Goal: Communication & Community: Participate in discussion

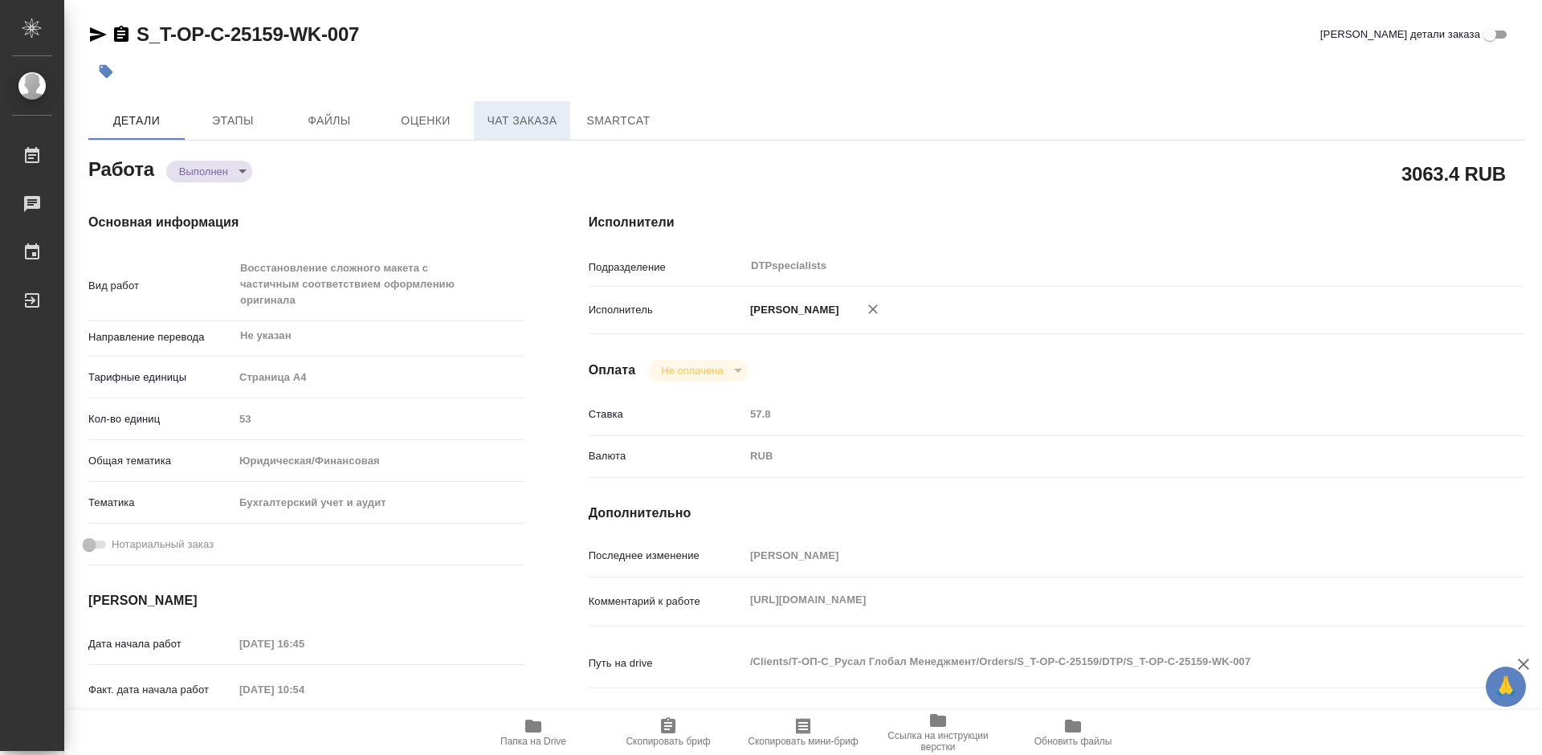
click at [519, 124] on span "Чат заказа" at bounding box center [521, 121] width 77 height 20
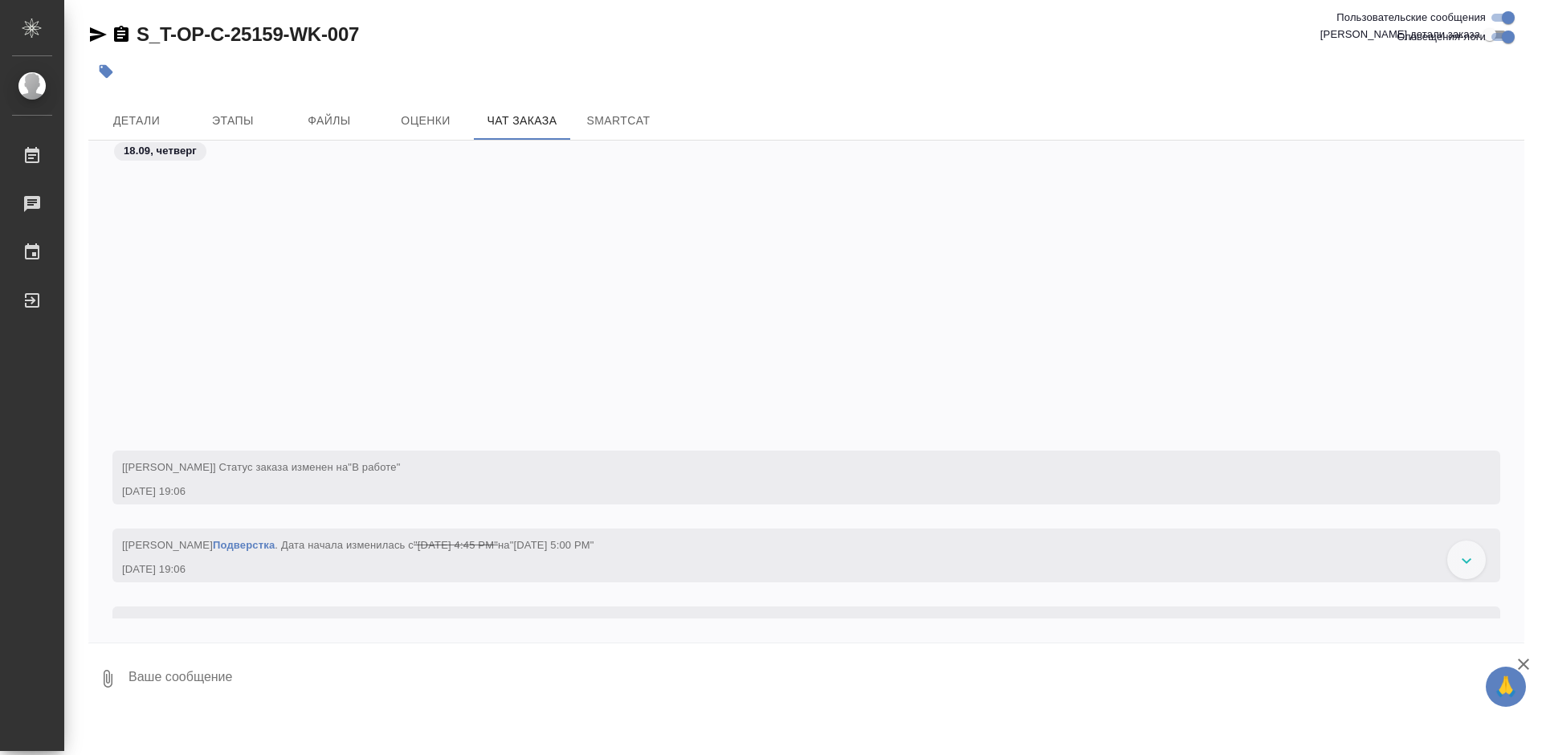
scroll to position [7731, 0]
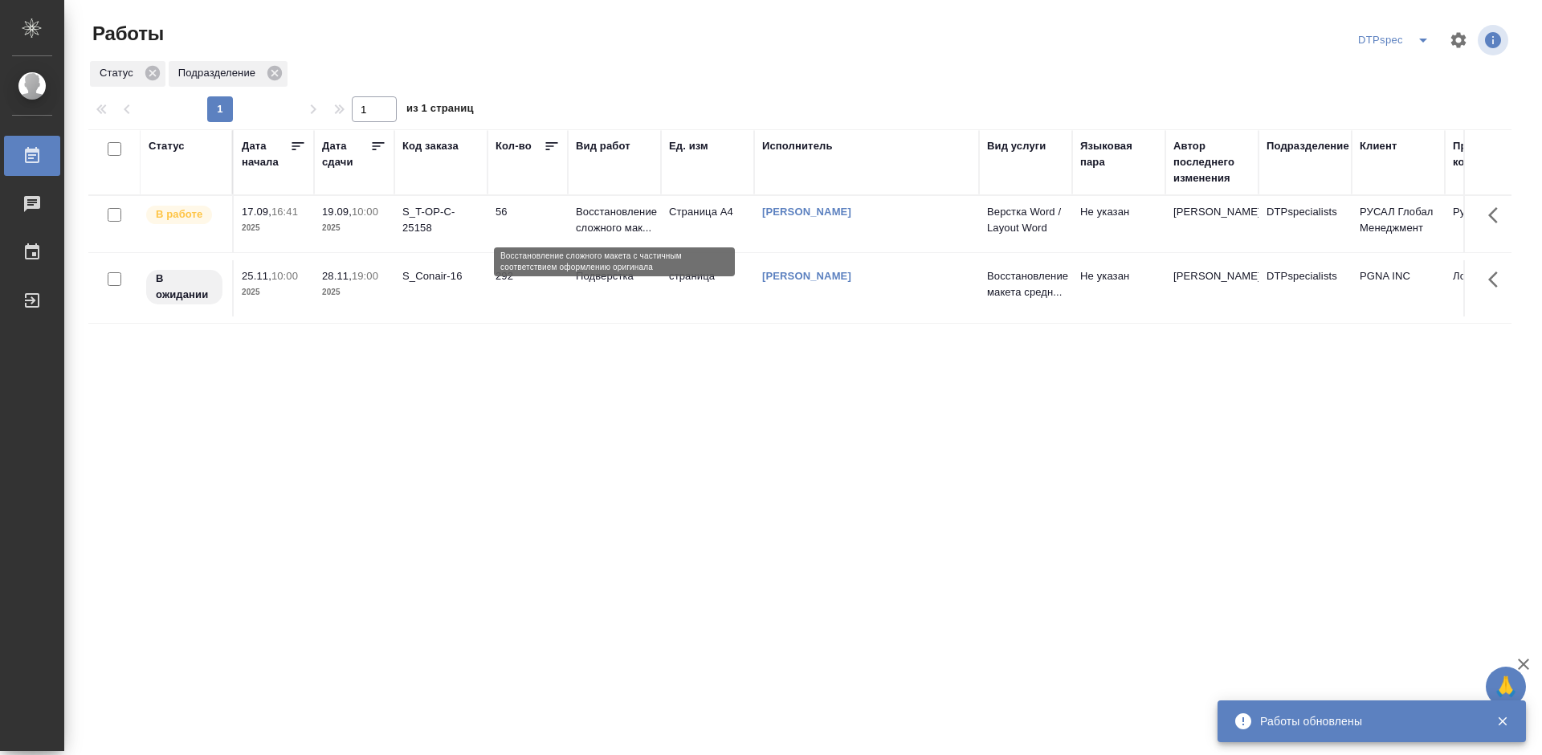
click at [613, 222] on p "Восстановление сложного мак..." at bounding box center [614, 220] width 77 height 32
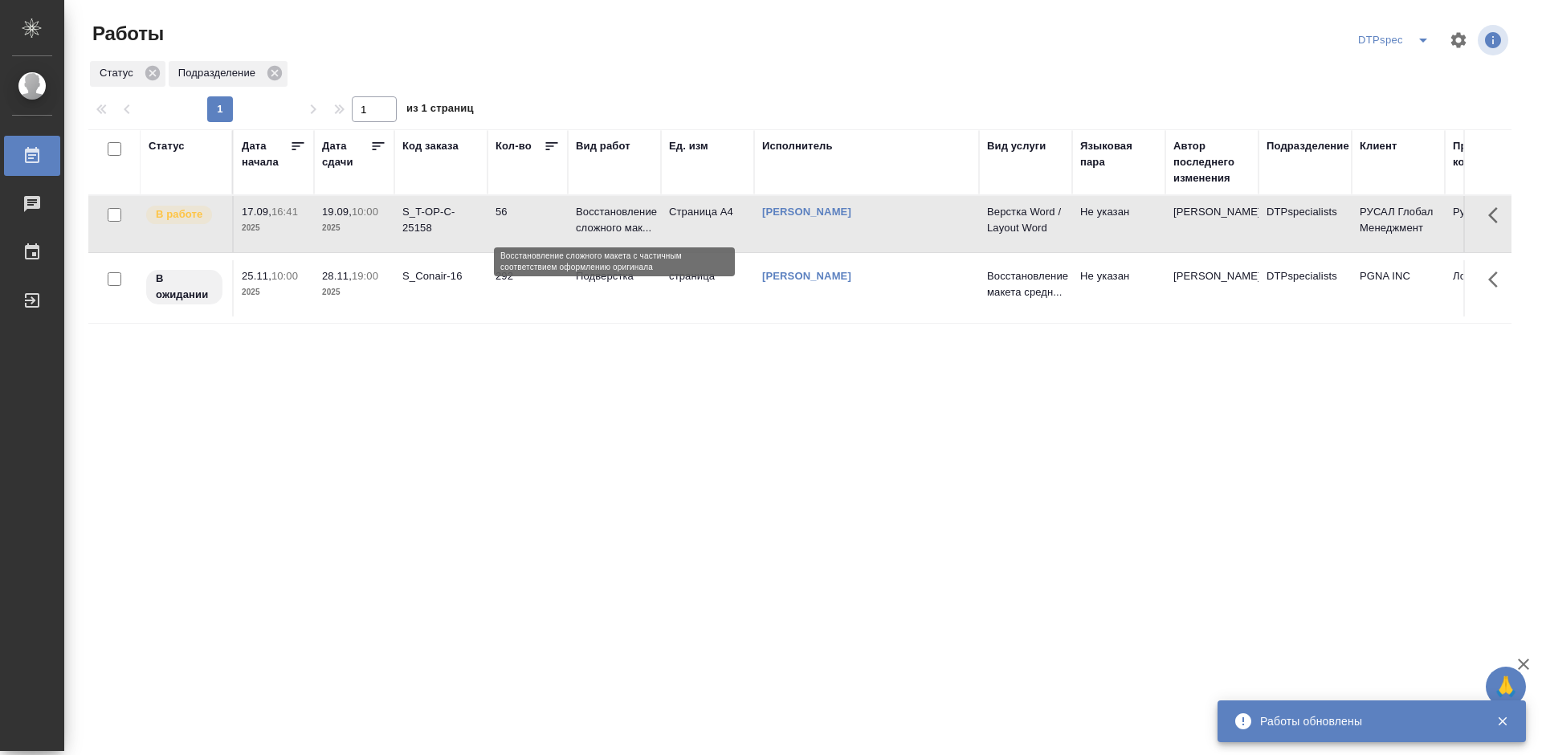
click at [613, 222] on p "Восстановление сложного мак..." at bounding box center [614, 220] width 77 height 32
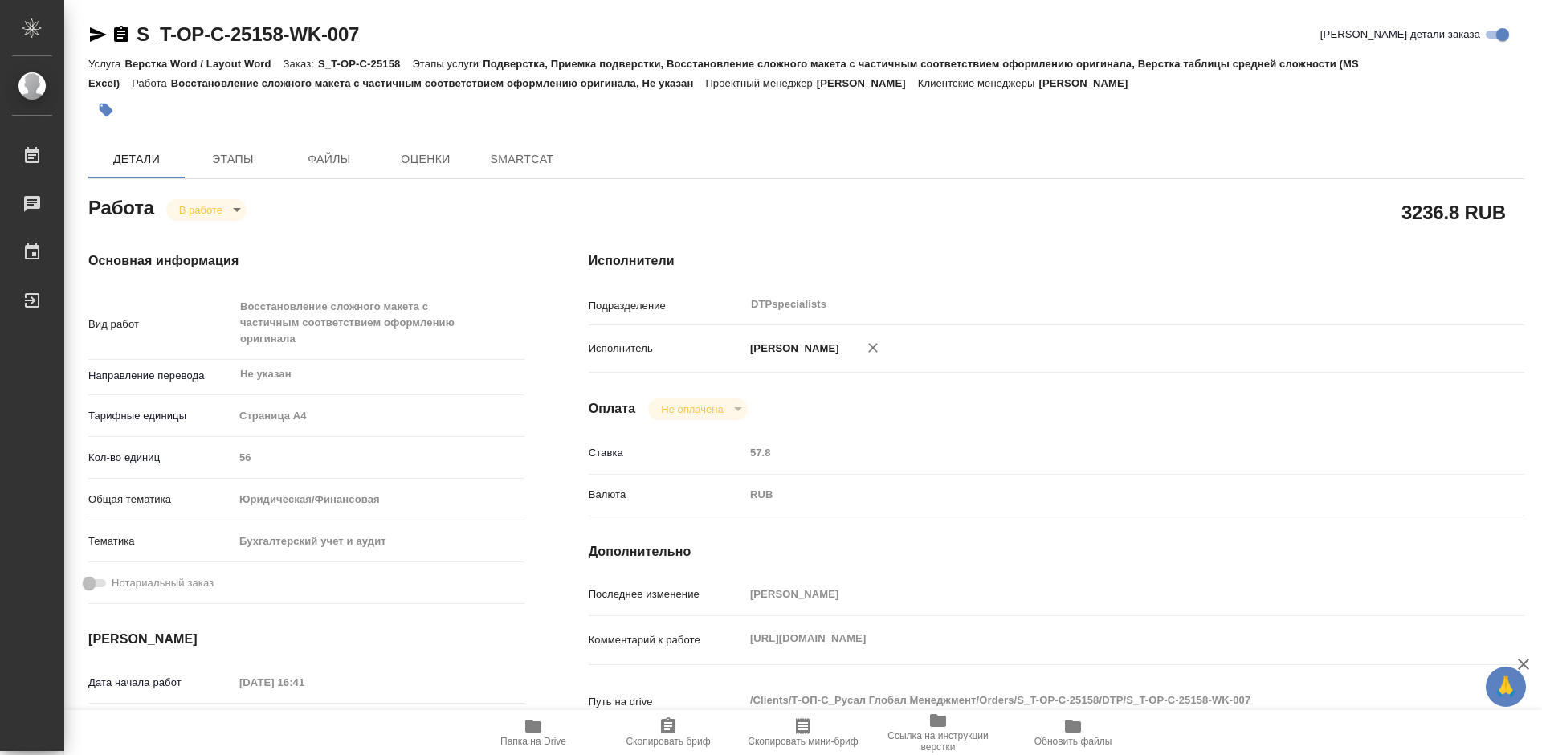
type textarea "x"
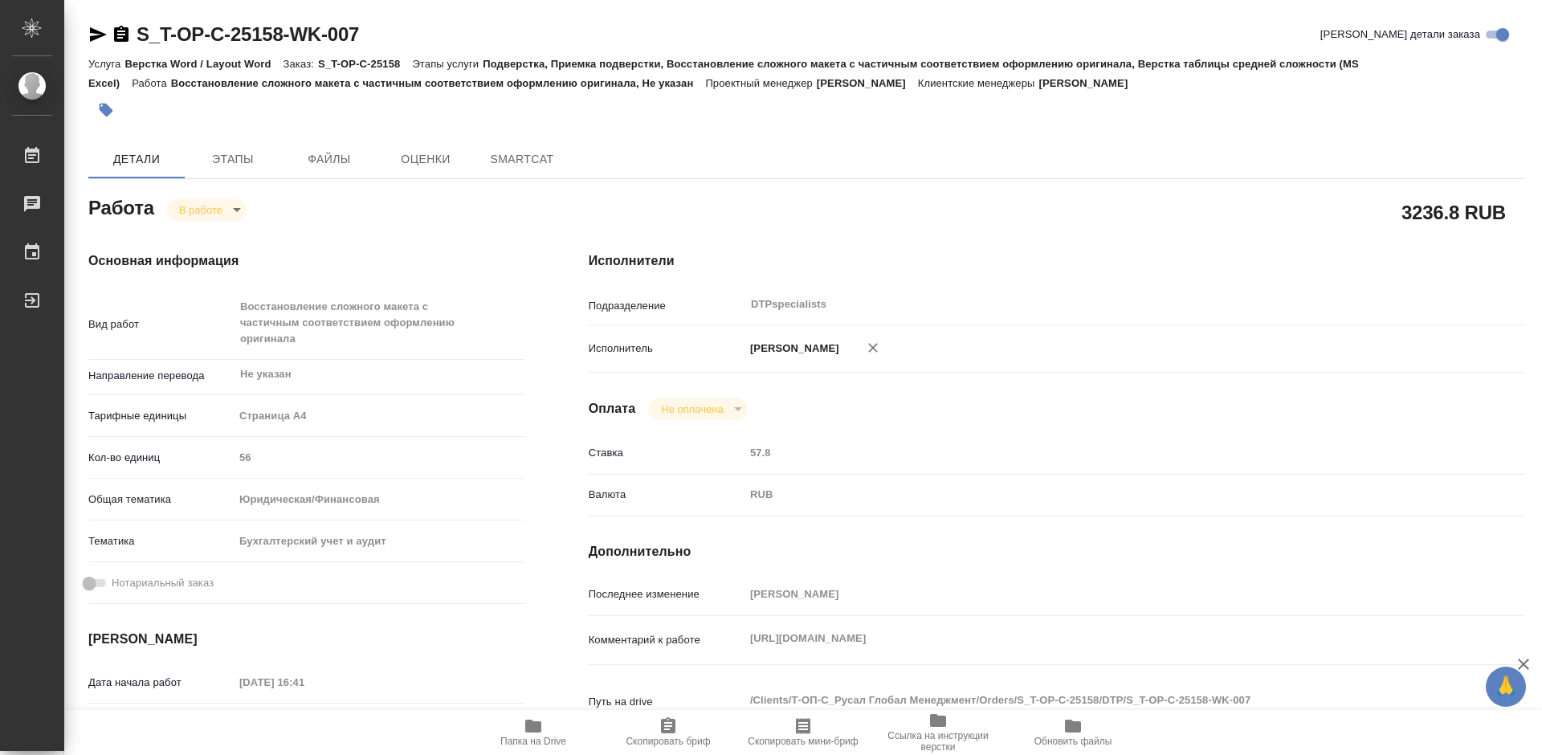
type textarea "x"
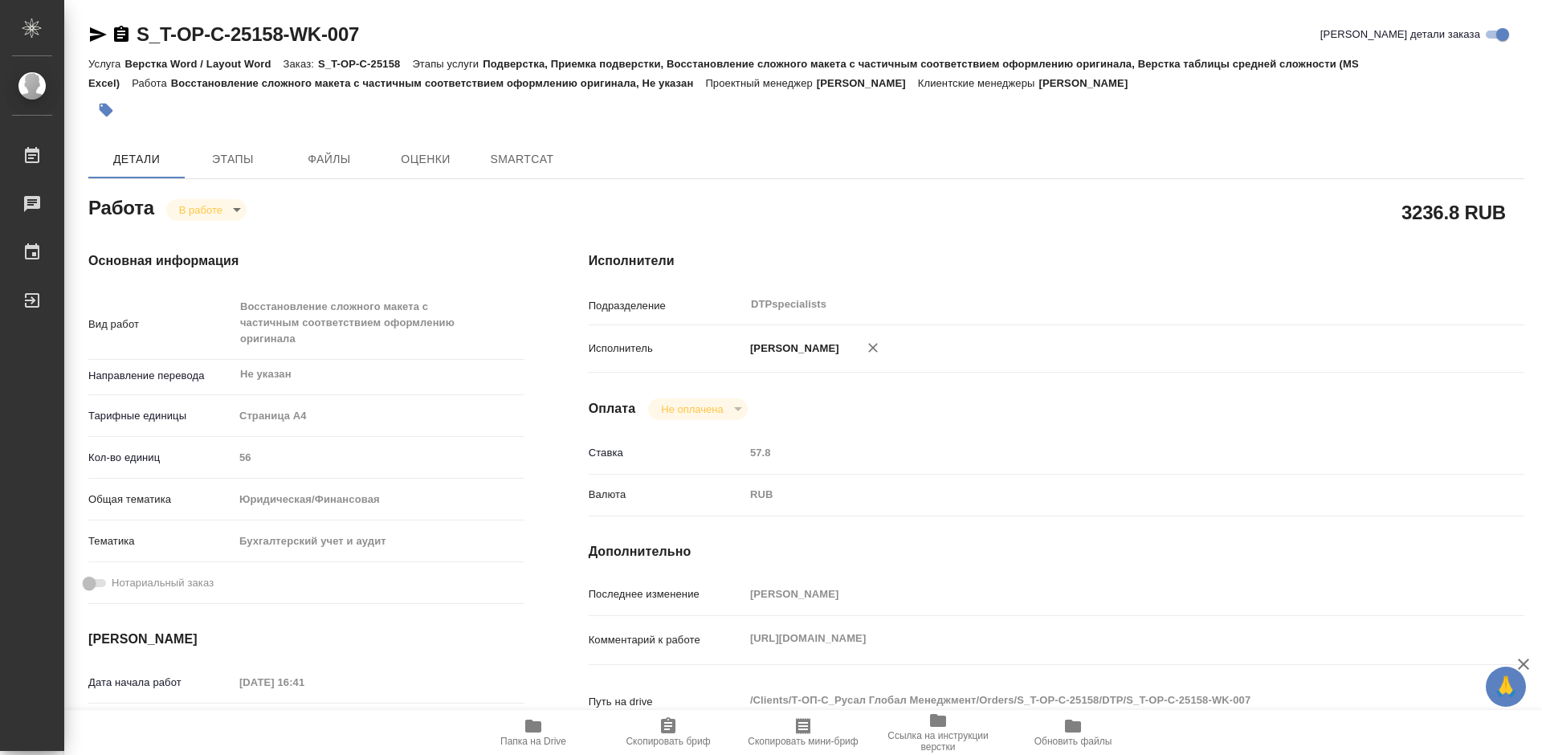
type textarea "x"
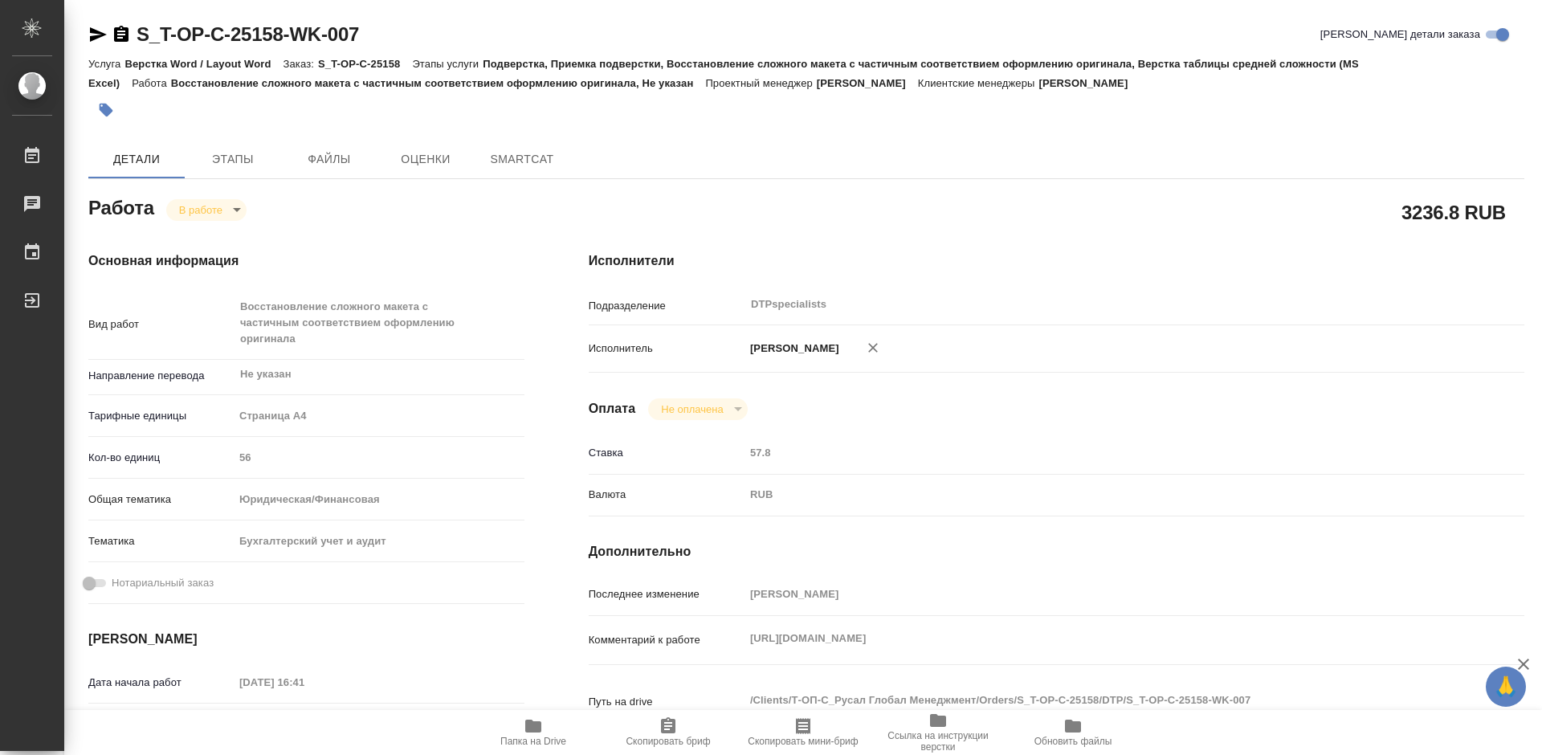
type textarea "x"
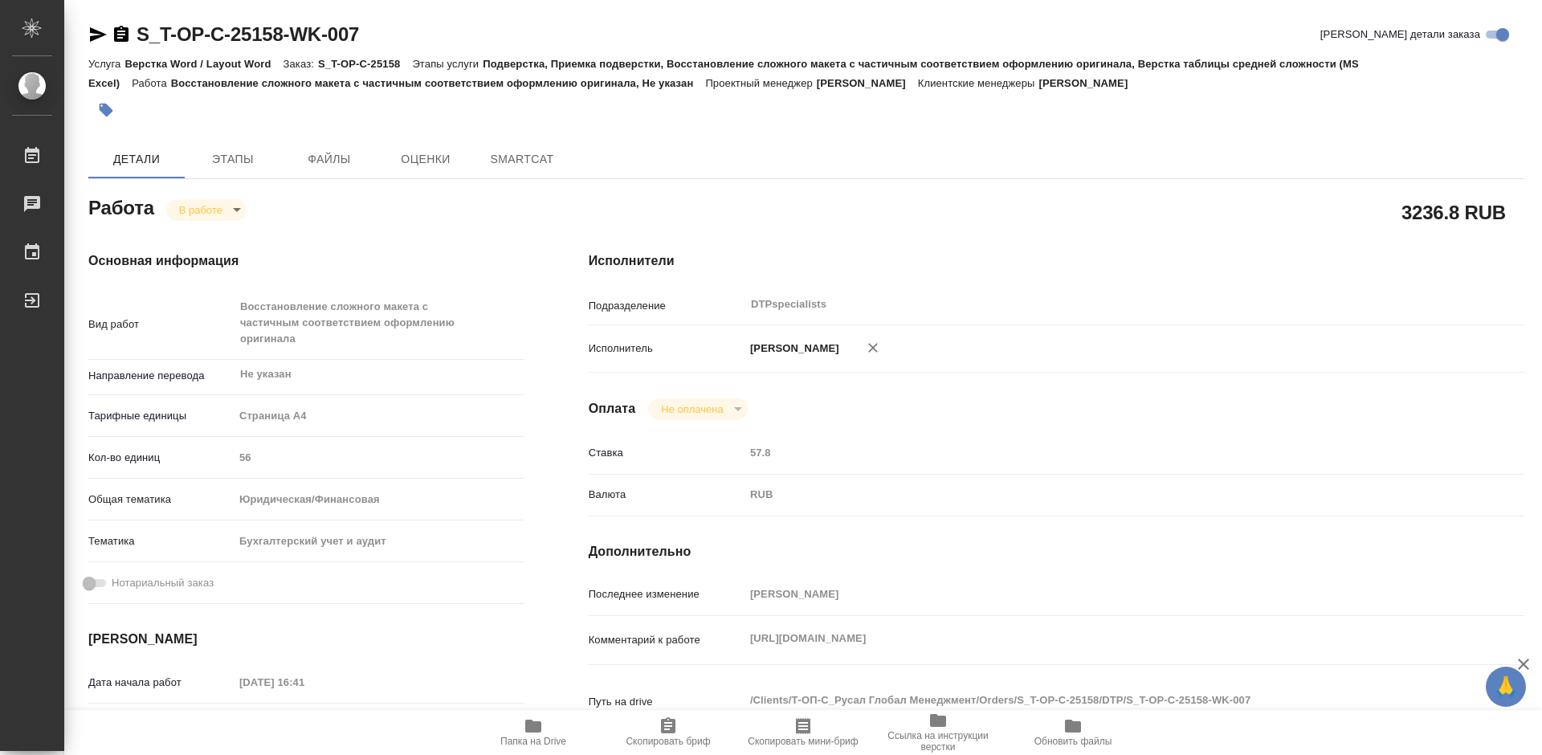
type textarea "x"
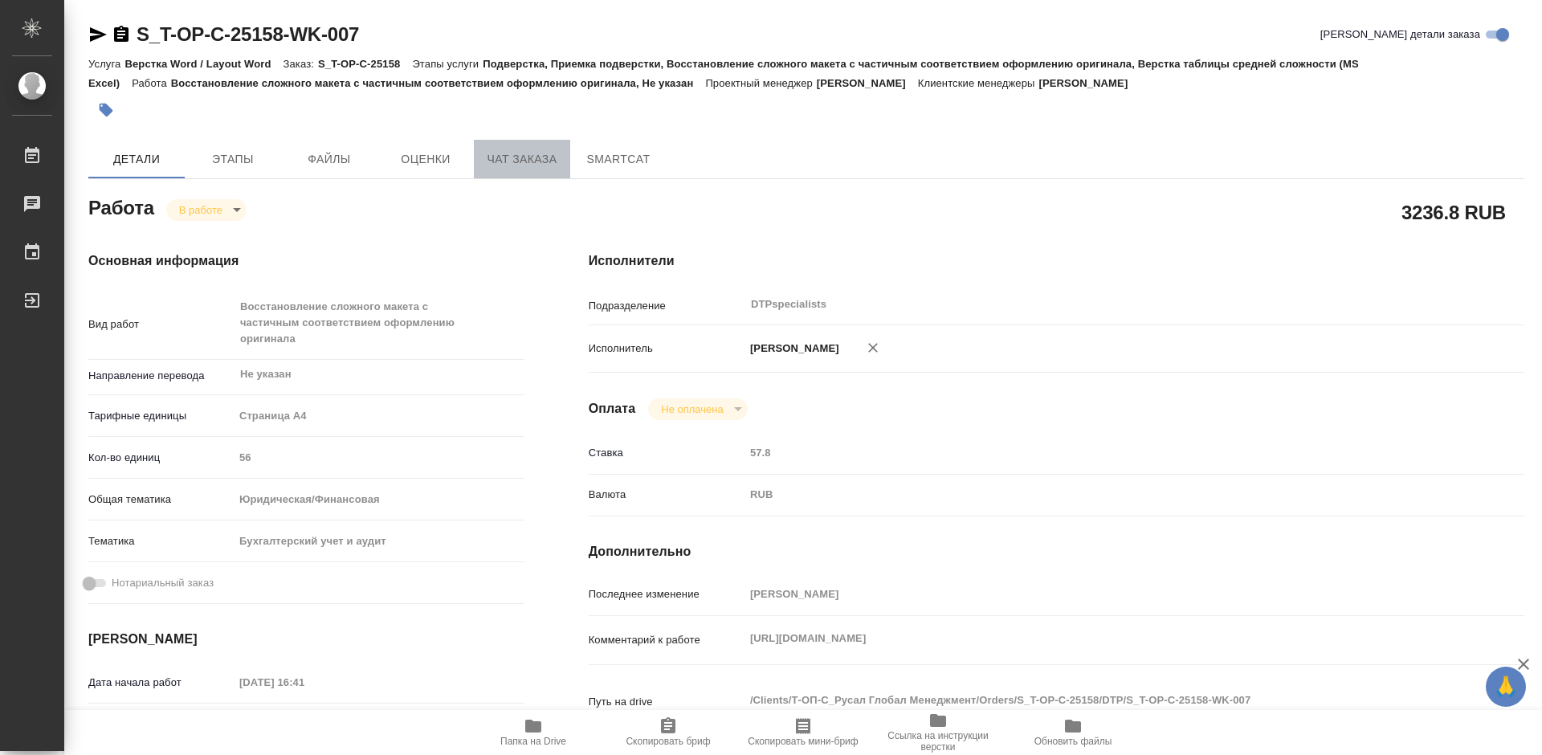
click at [511, 164] on span "Чат заказа" at bounding box center [521, 159] width 77 height 20
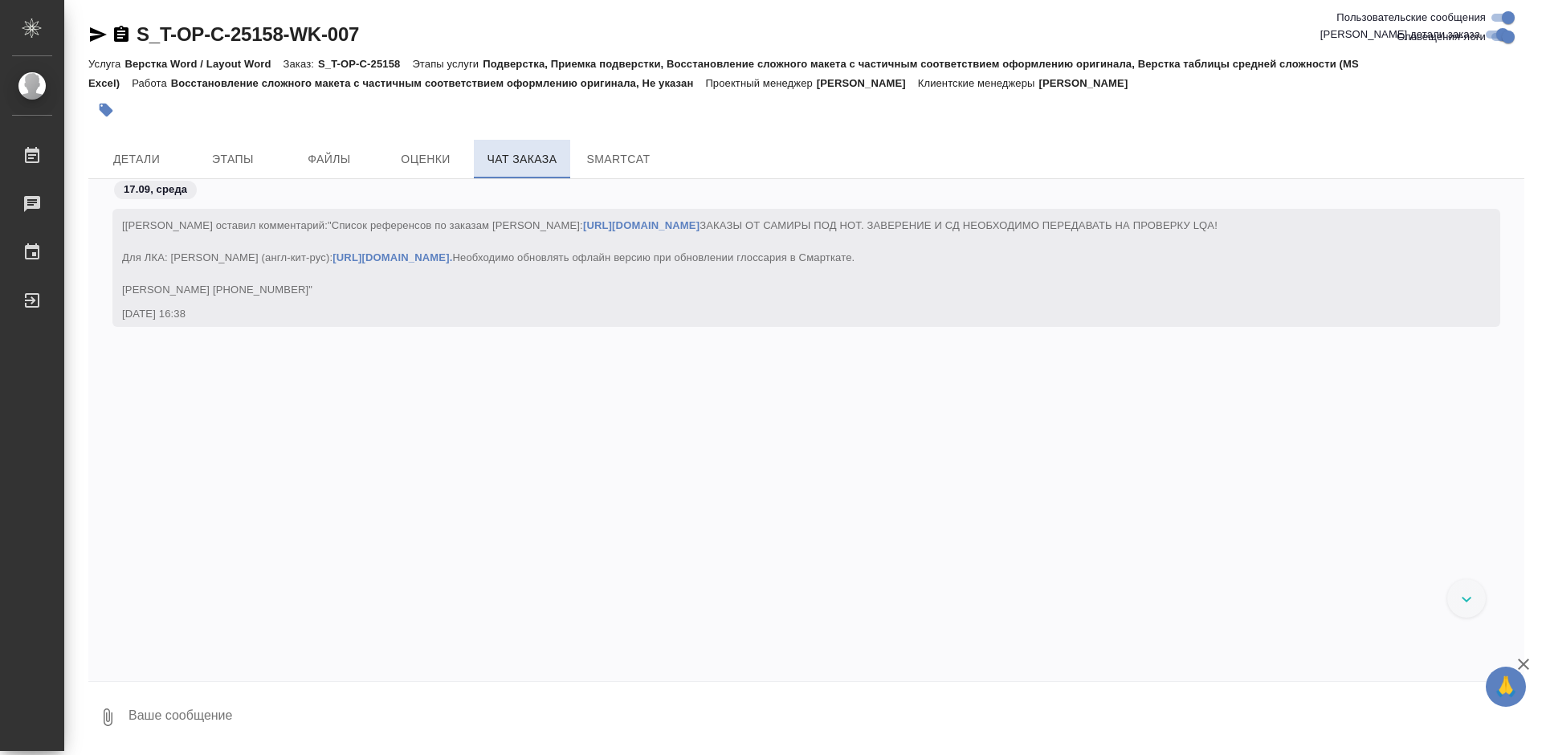
scroll to position [5815, 0]
